Goal: Find specific page/section: Find specific page/section

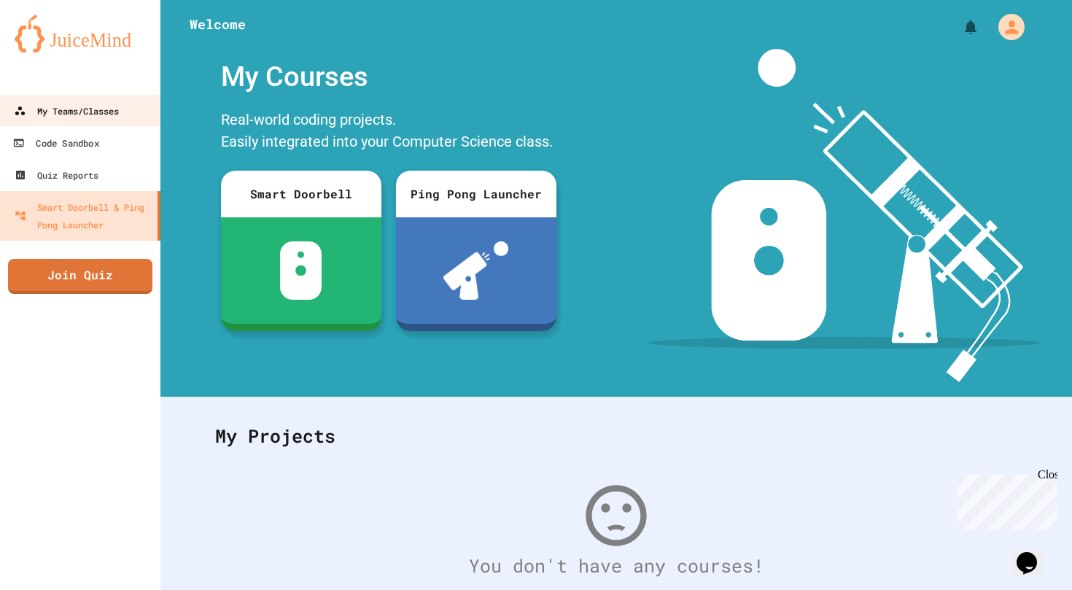
click at [87, 119] on div "My Teams/Classes" at bounding box center [66, 111] width 105 height 18
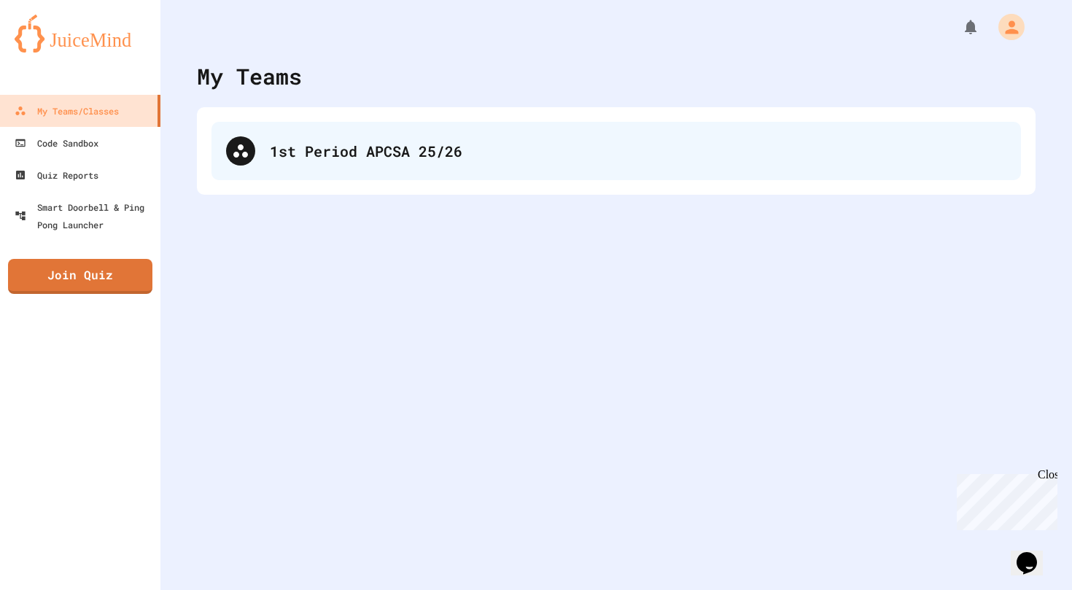
click at [328, 161] on div "1st Period APCSA 25/26" at bounding box center [638, 151] width 737 height 22
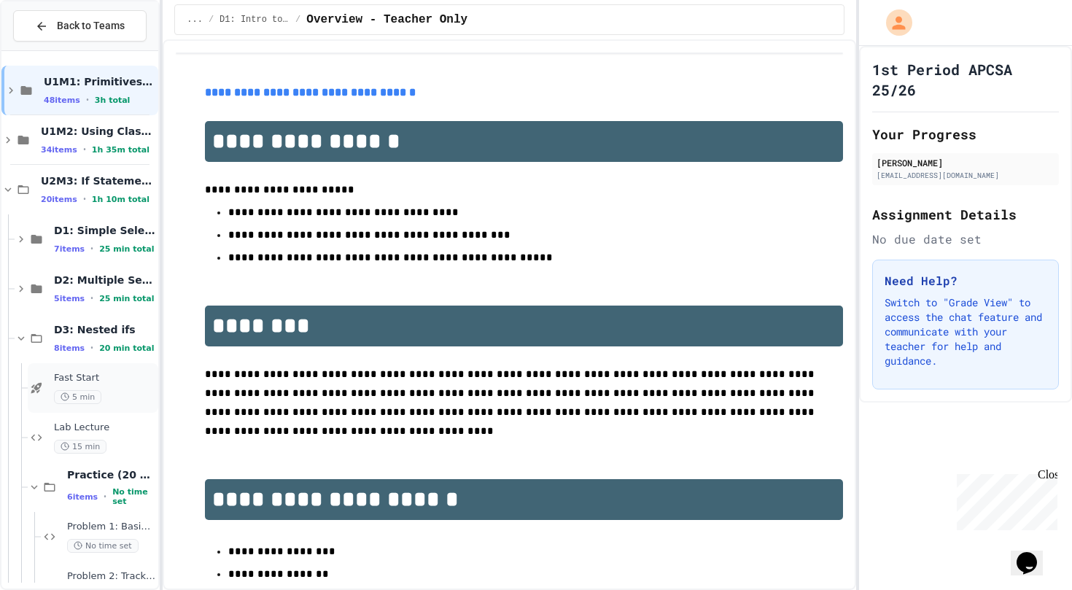
scroll to position [236, 0]
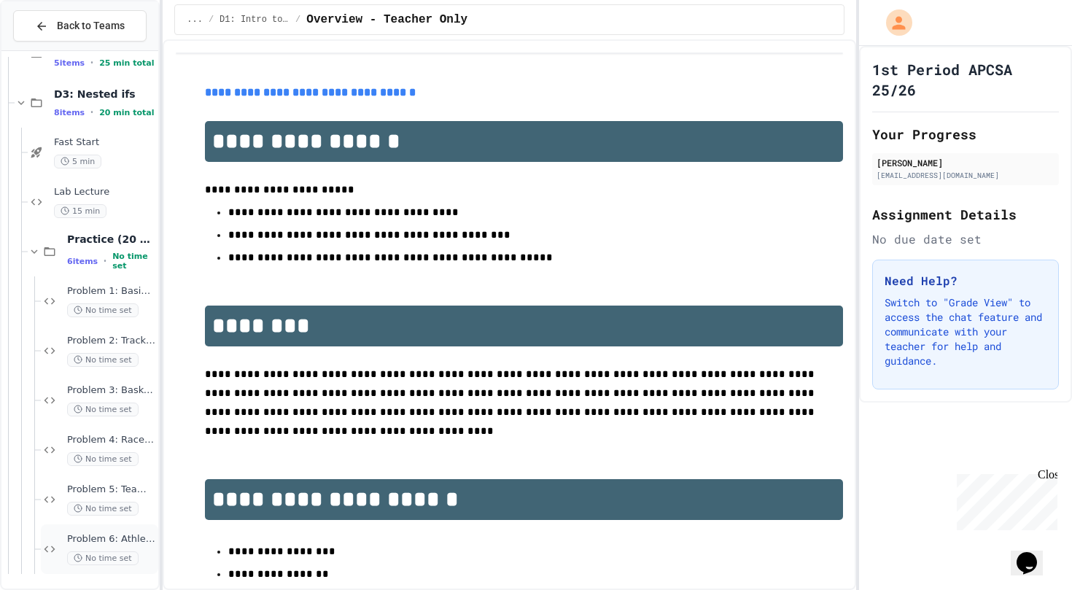
click at [73, 540] on span "Problem 6: Athletic Achievement Tracker" at bounding box center [111, 539] width 88 height 12
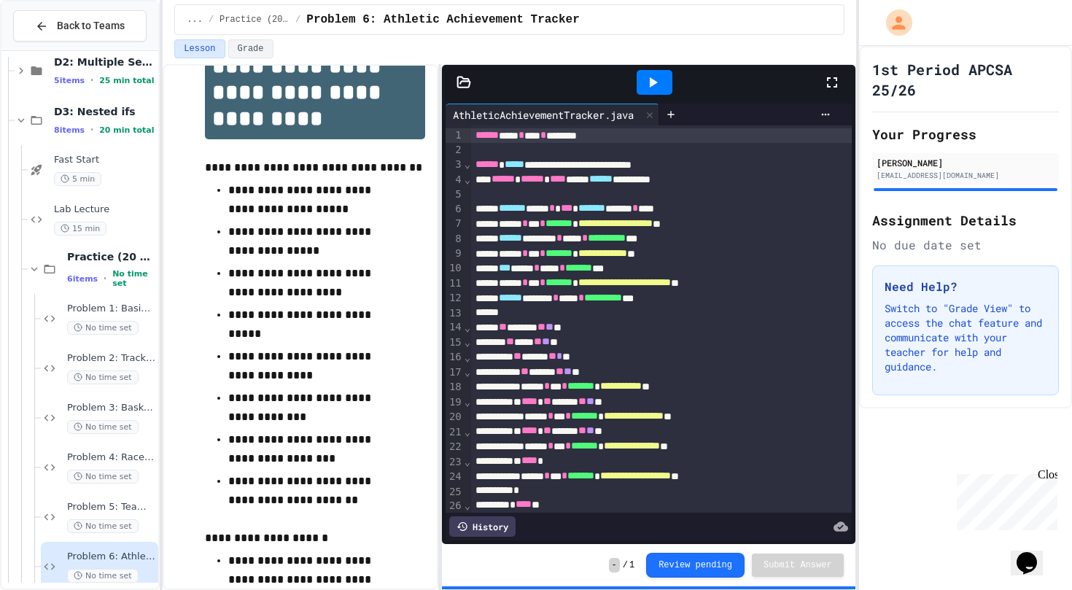
scroll to position [279, 0]
